Goal: Check status

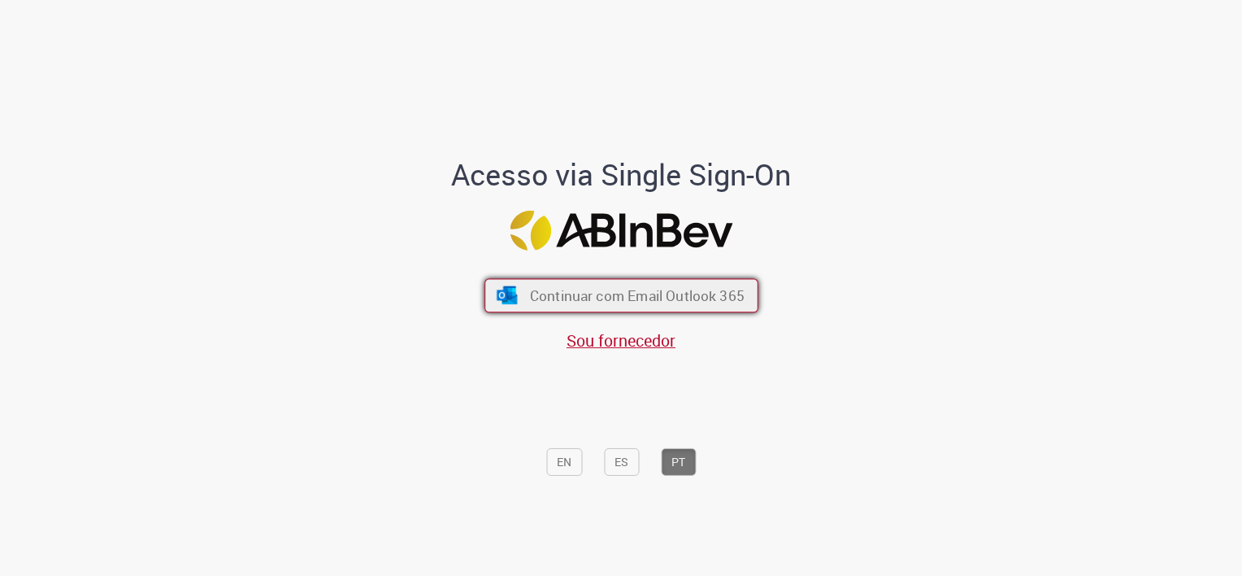
click at [667, 300] on span "Continuar com Email Outlook 365" at bounding box center [636, 295] width 215 height 19
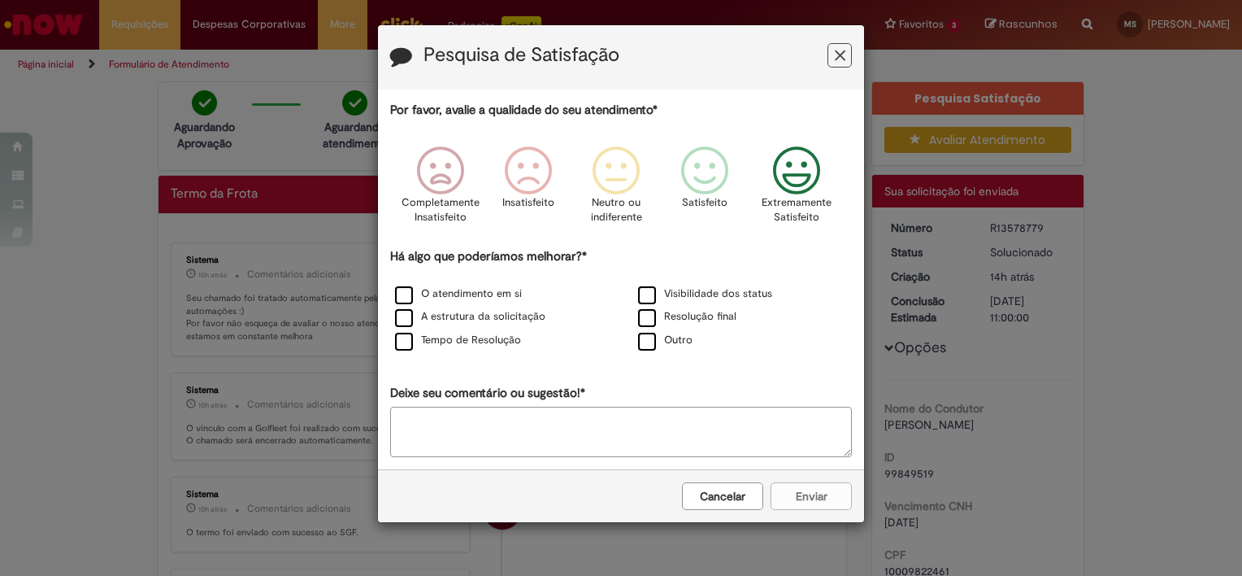
click at [802, 179] on icon "Feedback" at bounding box center [797, 170] width 61 height 49
click at [794, 492] on div "Cancelar Enviar" at bounding box center [621, 495] width 486 height 53
click at [800, 496] on div "Cancelar Enviar" at bounding box center [621, 495] width 486 height 53
drag, startPoint x: 467, startPoint y: 294, endPoint x: 535, endPoint y: 308, distance: 68.9
click at [467, 295] on label "O atendimento em si" at bounding box center [458, 293] width 127 height 15
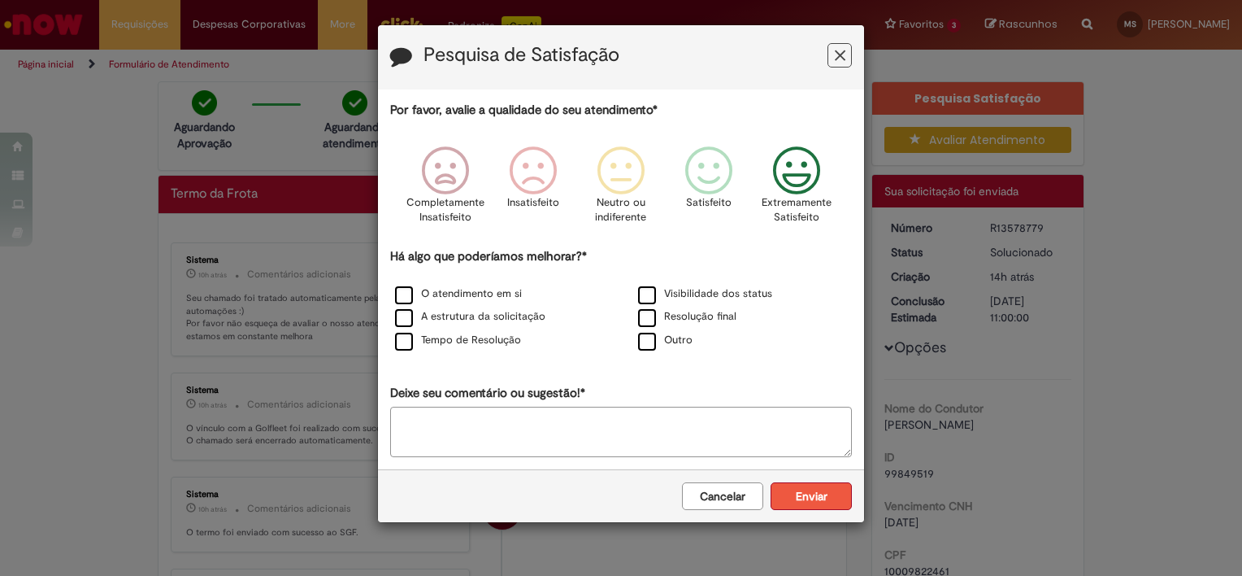
click at [814, 485] on button "Enviar" at bounding box center [811, 496] width 81 height 28
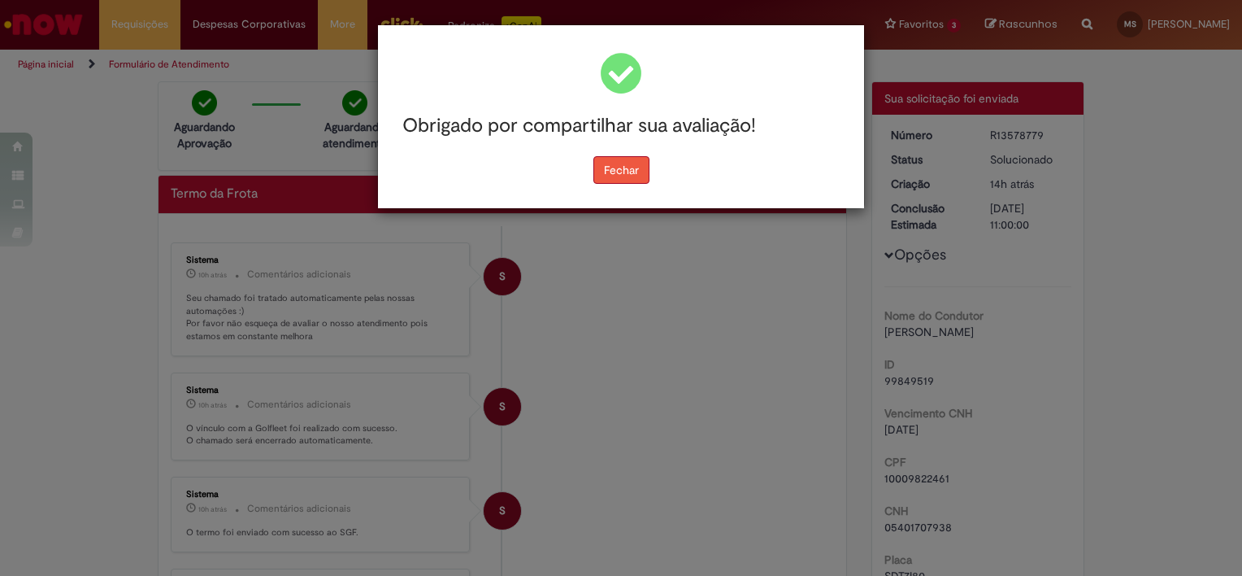
click at [641, 167] on button "Fechar" at bounding box center [622, 170] width 56 height 28
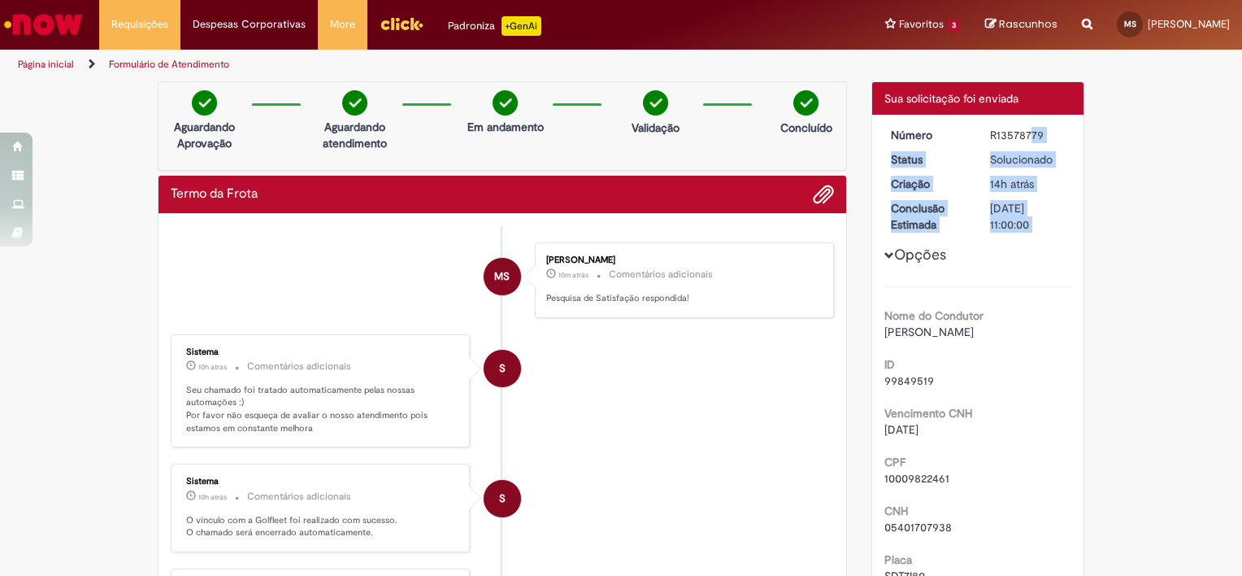
drag, startPoint x: 989, startPoint y: 131, endPoint x: 1093, endPoint y: 136, distance: 104.2
drag, startPoint x: 1093, startPoint y: 136, endPoint x: 1031, endPoint y: 135, distance: 61.8
click at [1033, 135] on div "R13578779" at bounding box center [1028, 135] width 76 height 16
drag, startPoint x: 984, startPoint y: 140, endPoint x: 1041, endPoint y: 140, distance: 56.9
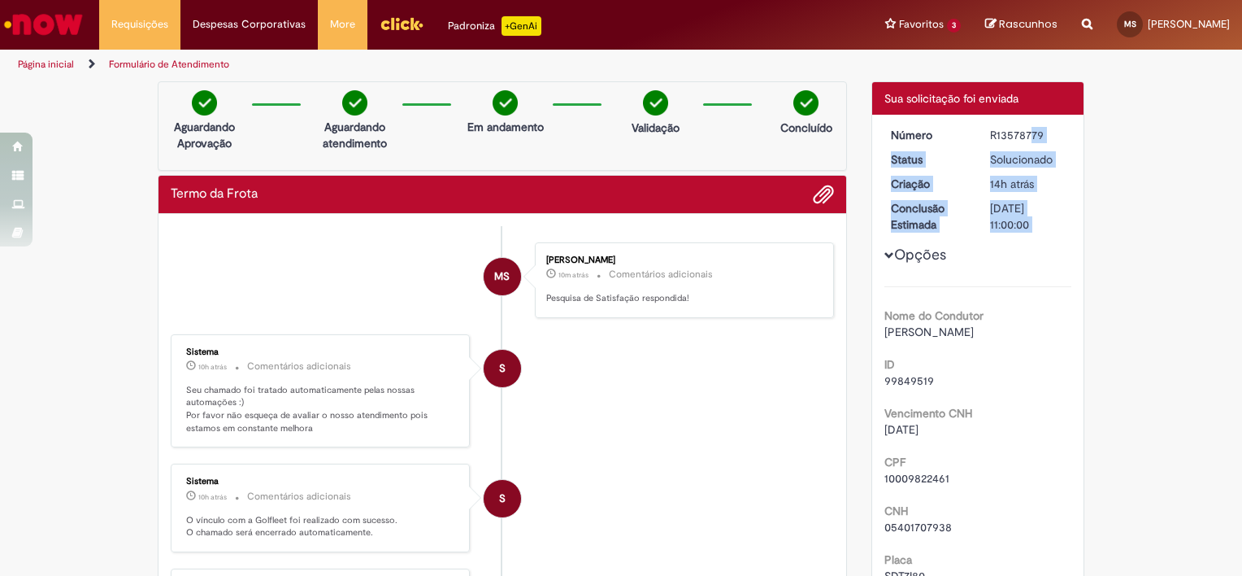
click at [1041, 140] on div "R13578779" at bounding box center [1028, 135] width 76 height 16
copy div "R13578779"
